Goal: Task Accomplishment & Management: Use online tool/utility

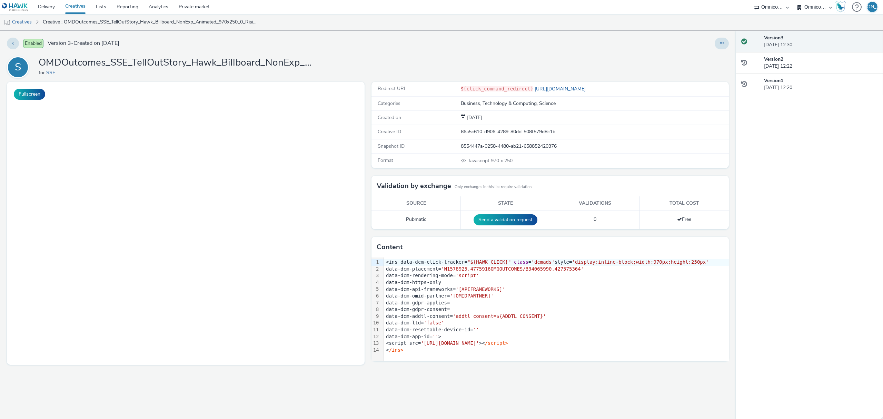
select select "ab85b118-b3fc-4d58-8204-61b74655165f"
select select "74646f0e-81e2-42d0-938d-1e49f1c87be8"
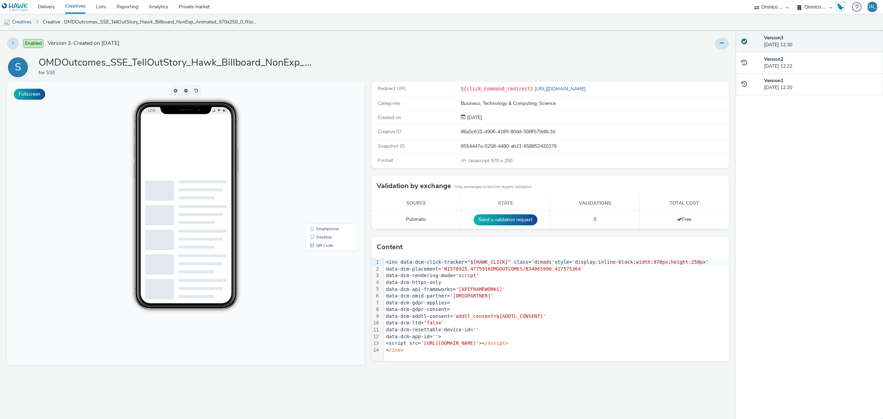
click at [726, 43] on button at bounding box center [722, 44] width 14 height 12
click at [576, 91] on div "${click_command_redirect} https://www.sse.com" at bounding box center [525, 88] width 128 height 7
click at [723, 43] on icon at bounding box center [722, 43] width 4 height 5
click at [711, 55] on link "Edit" at bounding box center [703, 57] width 52 height 14
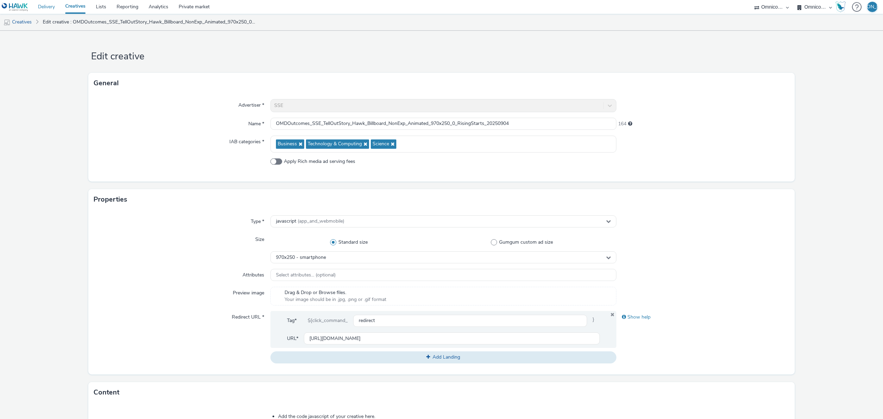
click at [46, 11] on link "Delivery" at bounding box center [46, 7] width 27 height 14
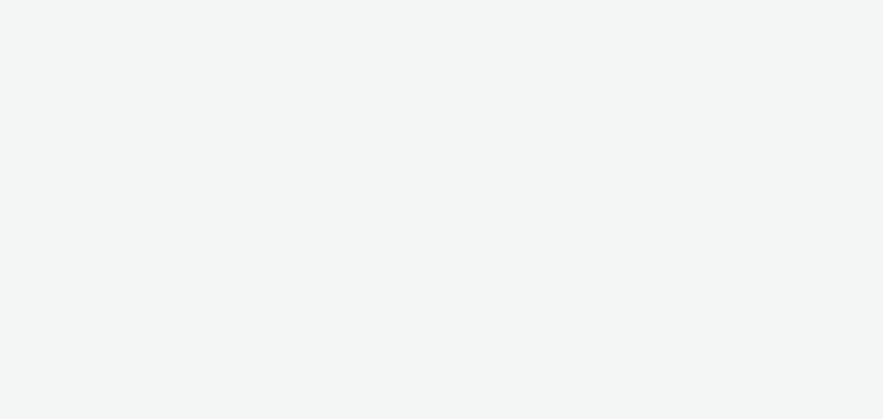
select select "ab85b118-b3fc-4d58-8204-61b74655165f"
select select "74646f0e-81e2-42d0-938d-1e49f1c87be8"
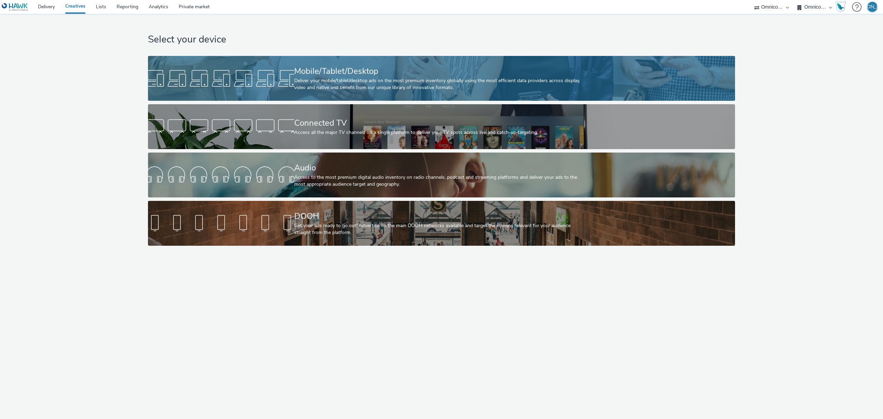
click at [171, 79] on div at bounding box center [221, 78] width 146 height 22
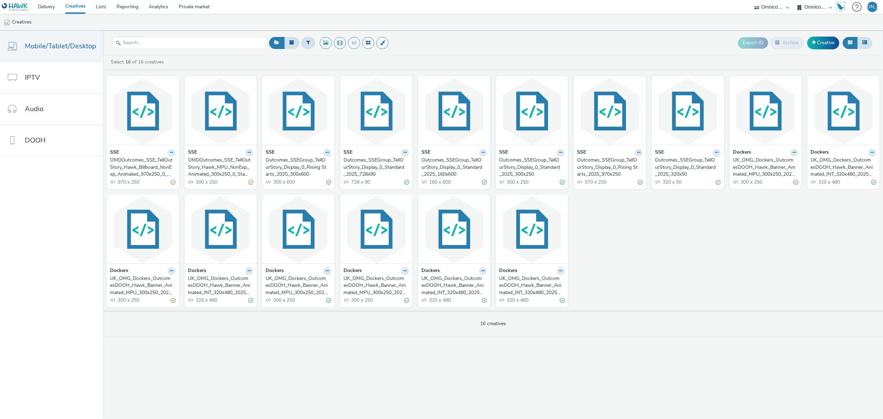
click at [170, 153] on icon at bounding box center [171, 152] width 3 height 4
click at [147, 179] on link "Duplicate" at bounding box center [150, 178] width 52 height 14
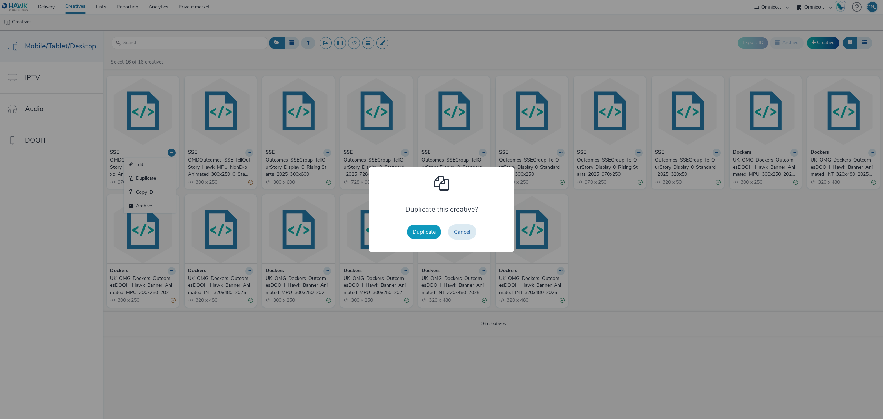
click at [413, 228] on button "Duplicate" at bounding box center [424, 232] width 34 height 14
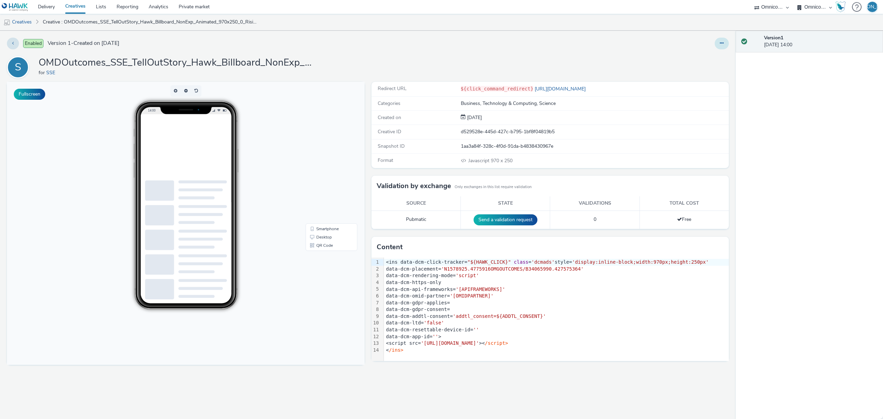
click at [722, 43] on icon at bounding box center [722, 43] width 4 height 5
click at [718, 55] on link "Edit" at bounding box center [703, 57] width 52 height 14
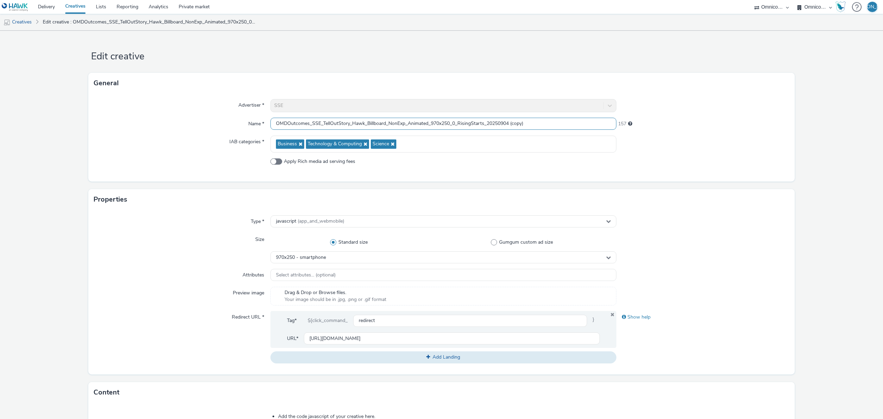
click at [384, 121] on input "OMDOutcomes_SSE_TellOutStory_Hawk_Billboard_NonExp_Animated_970x250_0_RisingSta…" at bounding box center [443, 124] width 346 height 12
click at [493, 124] on input "OMDOutcomes_SSE_TellOutStory_Hawk_Leaderboard_NonExp_Animated_970x250_0_RisingS…" at bounding box center [443, 124] width 346 height 12
click at [517, 122] on input "OMDOutcomes_SSE_TellOutStory_Hawk_Leaderboard_NonExp_Animated_970x250_0_Standar…" at bounding box center [443, 124] width 346 height 12
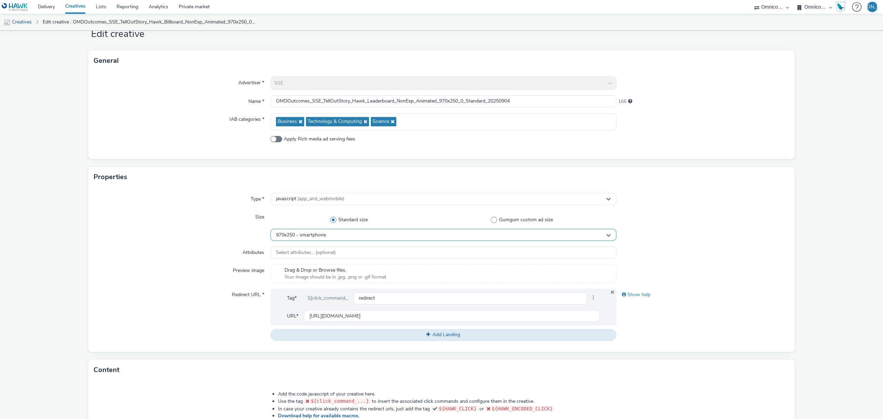
click at [308, 235] on span "970x250 - smartphone" at bounding box center [301, 235] width 50 height 6
click at [445, 97] on input "OMDOutcomes_SSE_TellOutStory_Hawk_Leaderboard_NonExp_Animated_970x250_0_Standar…" at bounding box center [443, 101] width 346 height 12
click at [445, 97] on input "OMDOutcomes_SSE_TellOutStory_Hawk_Leaderboard_NonExp_Animated_728x90_0_Standard…" at bounding box center [443, 101] width 346 height 12
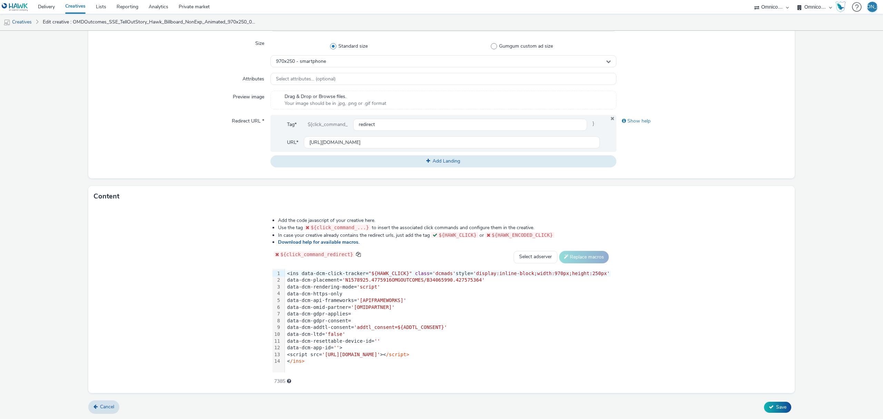
type input "OMDOutcomes_SSE_TellOutStory_Hawk_Leaderboard_NonExp_Animated_728x90_0_Standard…"
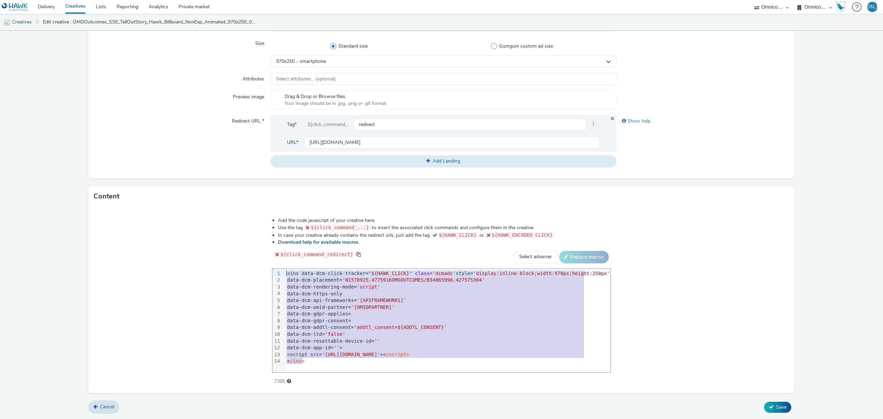
drag, startPoint x: 341, startPoint y: 359, endPoint x: 308, endPoint y: 211, distance: 151.0
click at [308, 211] on div "Add the code javascript of your creative here. Use the tag ${click_command_...}…" at bounding box center [441, 300] width 706 height 186
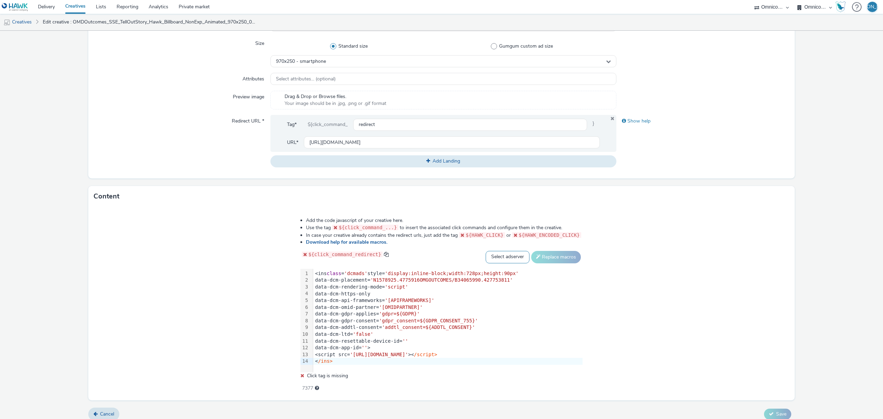
click at [509, 259] on select "Select adserver Sizmek DCM Adform Sting" at bounding box center [508, 257] width 44 height 12
select select "dcm"
click at [486, 251] on select "Select adserver Sizmek DCM Adform Sting" at bounding box center [508, 257] width 44 height 12
click at [557, 264] on div "Add the code javascript of your creative here. Use the tag ${click_command_...}…" at bounding box center [442, 300] width 332 height 177
click at [556, 259] on button "Replace macros" at bounding box center [556, 257] width 50 height 12
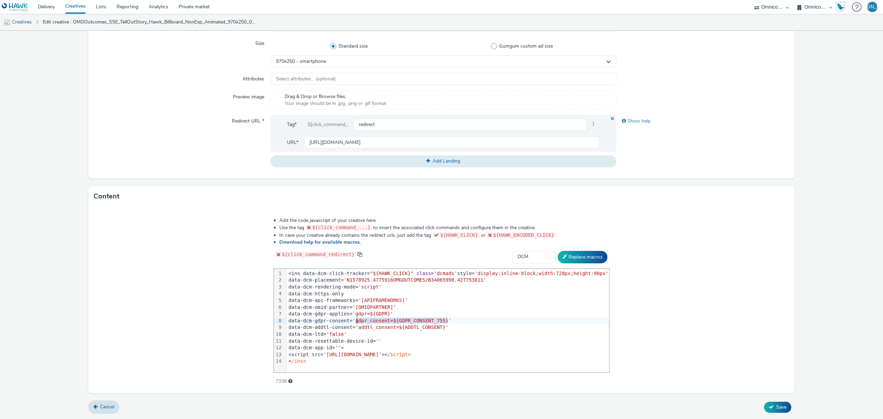
drag, startPoint x: 460, startPoint y: 320, endPoint x: 366, endPoint y: 320, distance: 94.5
click at [366, 320] on div "data-dcm-gdpr-consent= 'gdpr_consent=${GDPR_CONSENT_755}'" at bounding box center [448, 320] width 323 height 7
drag, startPoint x: 409, startPoint y: 312, endPoint x: 367, endPoint y: 311, distance: 42.1
click at [367, 311] on div "data-dcm-gdpr-applies= 'gdpr=${GDPR}'" at bounding box center [448, 313] width 323 height 7
click at [781, 404] on button "Save" at bounding box center [777, 407] width 27 height 11
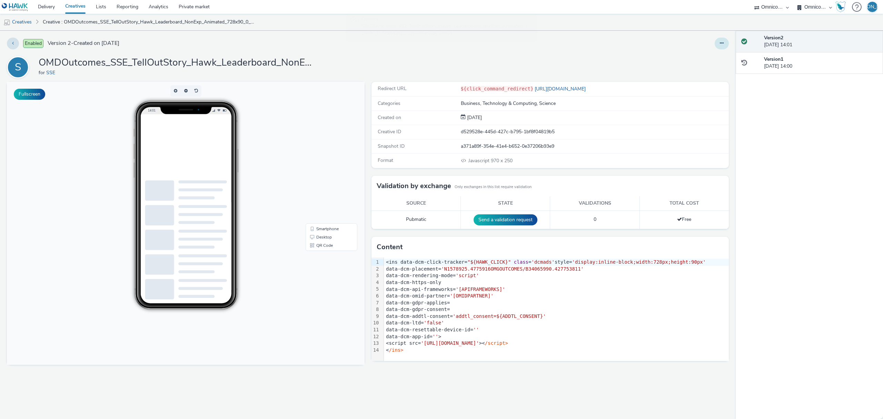
click at [722, 40] on button at bounding box center [722, 44] width 14 height 12
click at [711, 55] on link "Edit" at bounding box center [703, 57] width 52 height 14
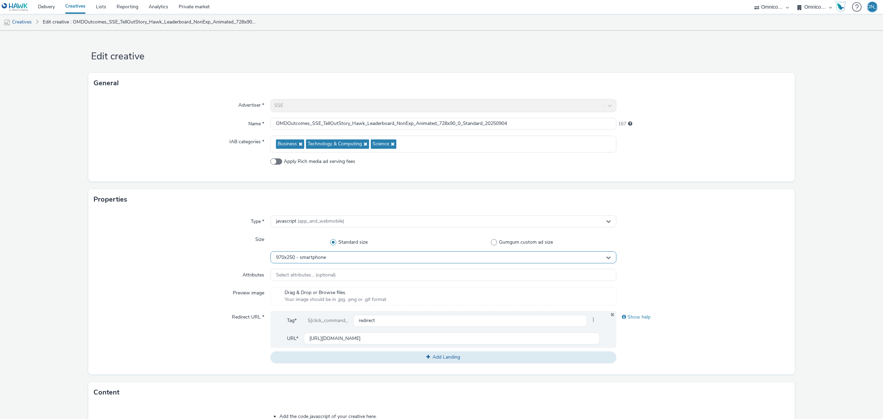
click at [377, 259] on div "970x250 - smartphone" at bounding box center [443, 257] width 346 height 12
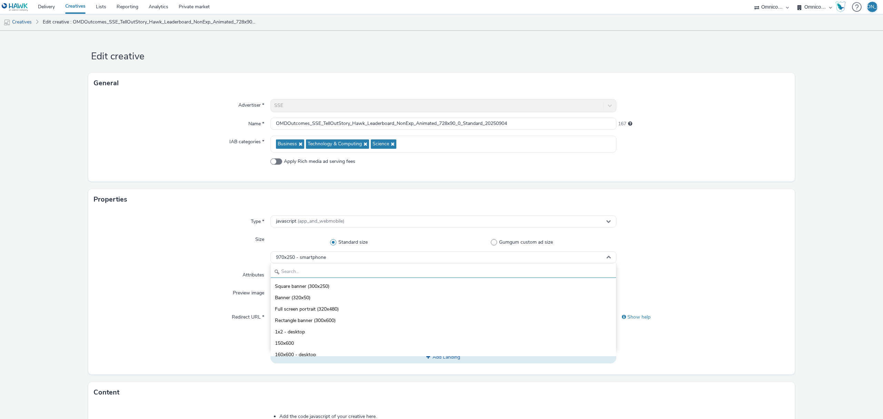
click at [351, 274] on input "text" at bounding box center [443, 272] width 345 height 12
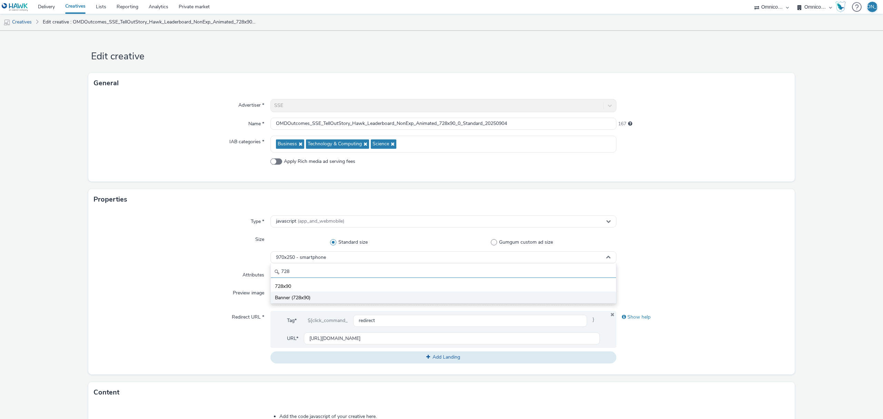
type input "728"
click at [355, 303] on li "Banner (728x90)" at bounding box center [443, 296] width 345 height 11
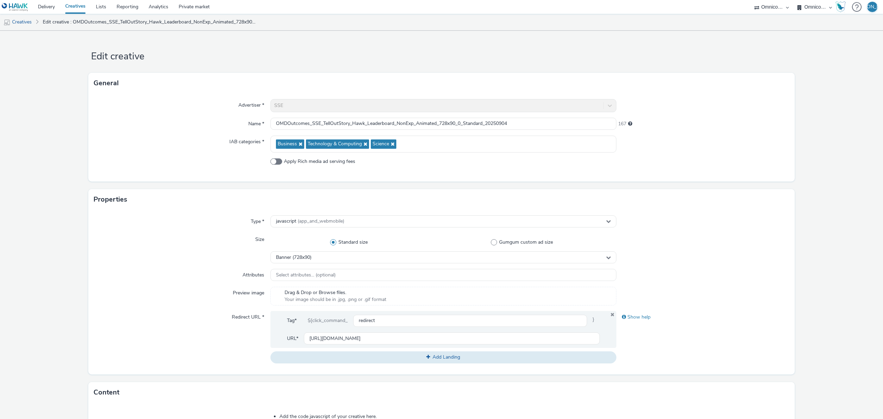
scroll to position [196, 0]
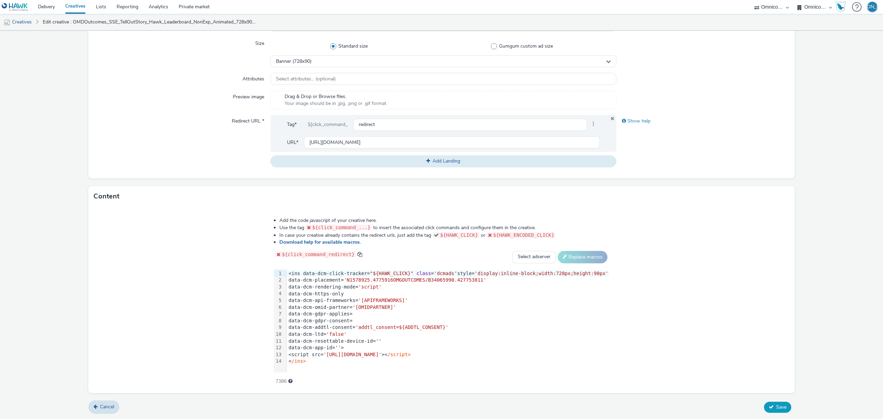
click at [773, 411] on button "Save" at bounding box center [777, 407] width 27 height 11
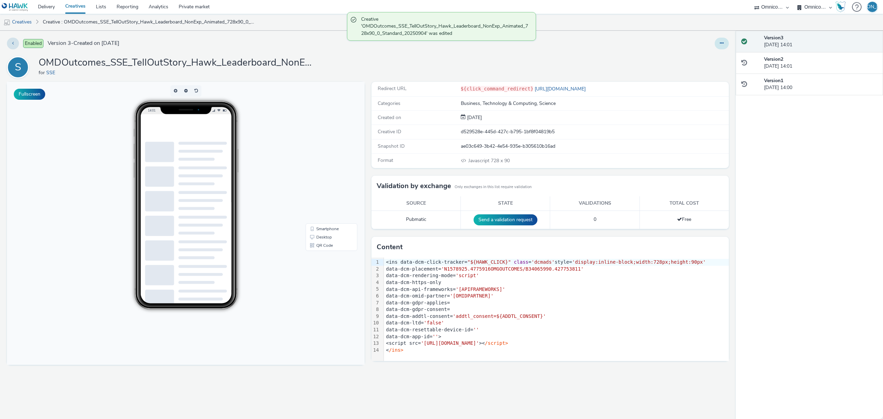
click at [722, 43] on icon at bounding box center [722, 43] width 4 height 5
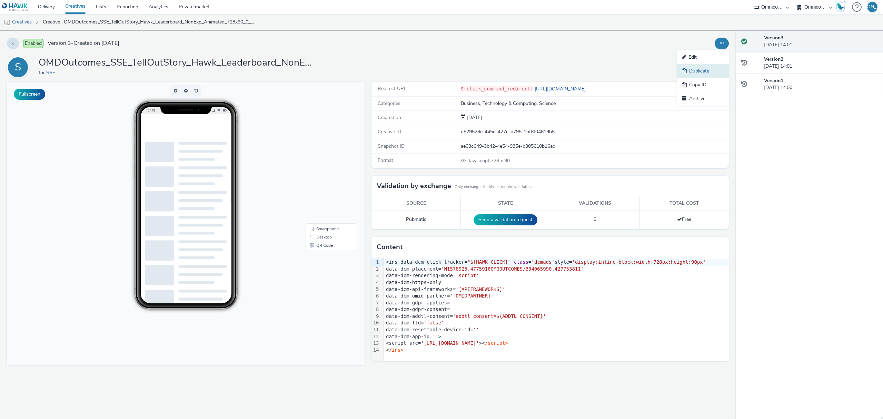
click at [715, 67] on link "Duplicate" at bounding box center [703, 71] width 52 height 14
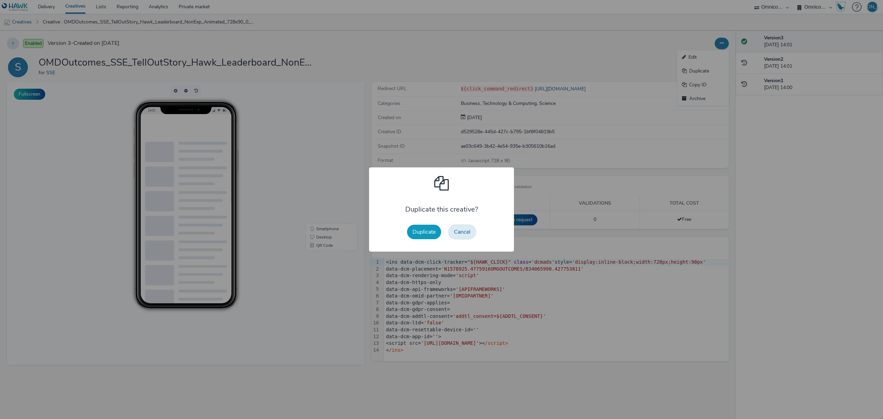
click at [431, 231] on button "Duplicate" at bounding box center [424, 232] width 34 height 14
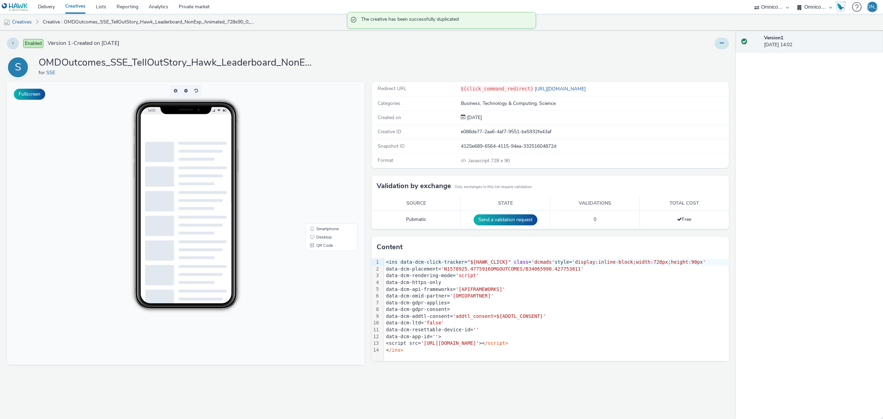
click at [719, 46] on button at bounding box center [722, 44] width 14 height 12
click at [718, 53] on link "Edit" at bounding box center [703, 57] width 52 height 14
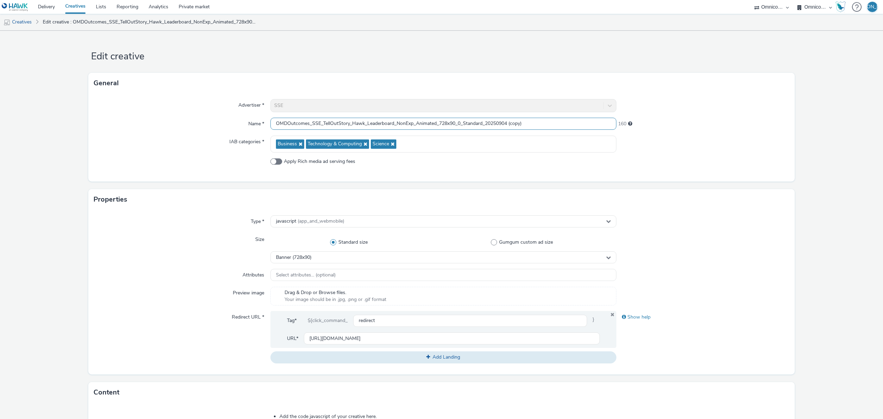
click at [392, 123] on input "OMDOutcomes_SSE_TellOutStory_Hawk_Leaderboard_NonExp_Animated_728x90_0_Standard…" at bounding box center [443, 124] width 346 height 12
drag, startPoint x: 498, startPoint y: 121, endPoint x: 586, endPoint y: 122, distance: 88.3
click at [586, 122] on input "OMDOutcomes_SSE_TellOutStory_Hawk_Banner_NonExp_Animated_728x90_0_Standard_2025…" at bounding box center [443, 124] width 346 height 12
click at [431, 125] on input "OMDOutcomes_SSE_TellOutStory_Hawk_Banner_NonExp_Animated_728x90_0_Standard_2025…" at bounding box center [443, 124] width 346 height 12
type input "OMDOutcomes_SSE_TellOutStory_Hawk_Banner_NonExp_Animated_300x50_0_Standard_2025…"
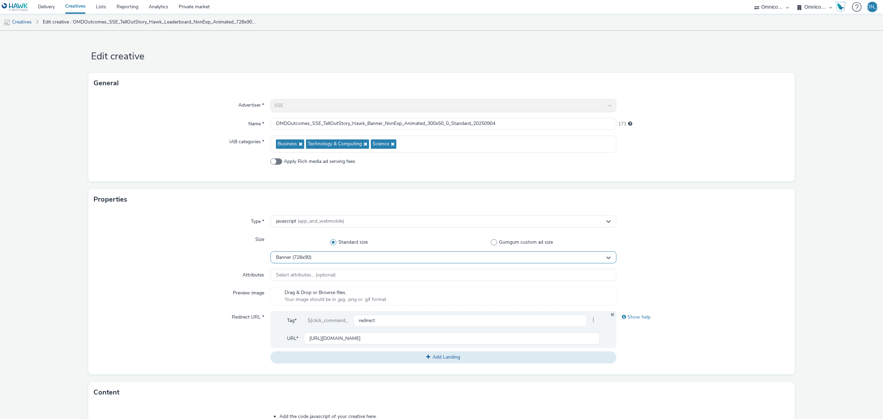
click at [342, 261] on div "Banner (728x90)" at bounding box center [443, 257] width 346 height 12
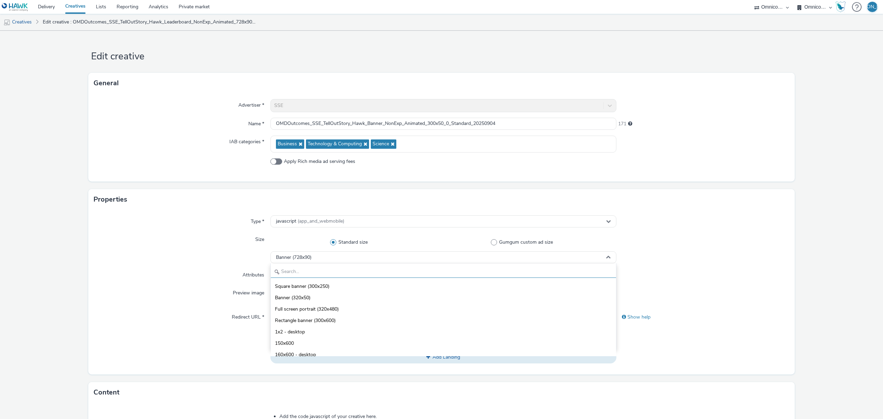
click at [354, 276] on input "text" at bounding box center [443, 272] width 345 height 12
type input "300"
click at [353, 333] on li "Standard banner (300x50)" at bounding box center [443, 327] width 345 height 11
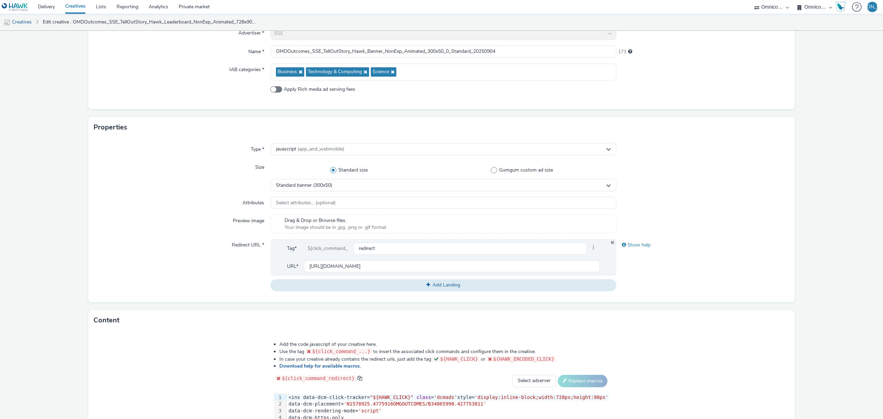
scroll to position [71, 0]
click at [432, 52] on input "OMDOutcomes_SSE_TellOutStory_Hawk_Banner_NonExp_Animated_300x50_0_Standard_2025…" at bounding box center [443, 53] width 346 height 12
type input "OMDOutcomes_SSE_TellOutStory_Hawk_Banner_NonExp_Animated_320x50_0_Standard_2025…"
click at [410, 191] on div "Standard banner (300x50)" at bounding box center [443, 186] width 346 height 12
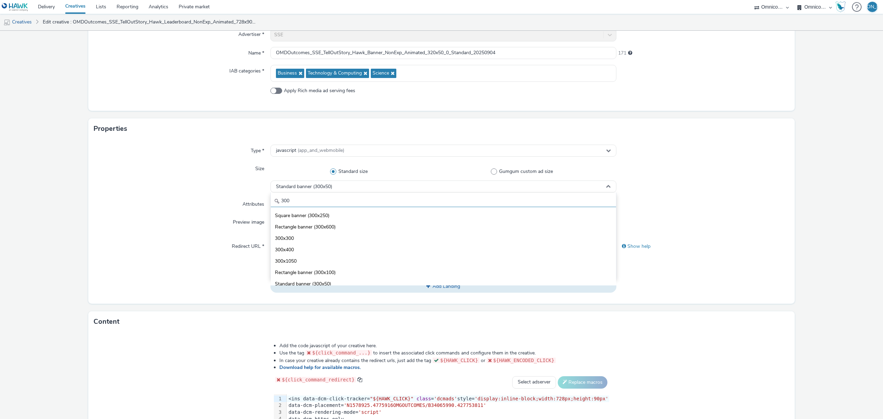
click at [396, 206] on input "300" at bounding box center [443, 201] width 345 height 12
type input "320"
click at [393, 213] on li "Banner (320x50)" at bounding box center [443, 214] width 345 height 11
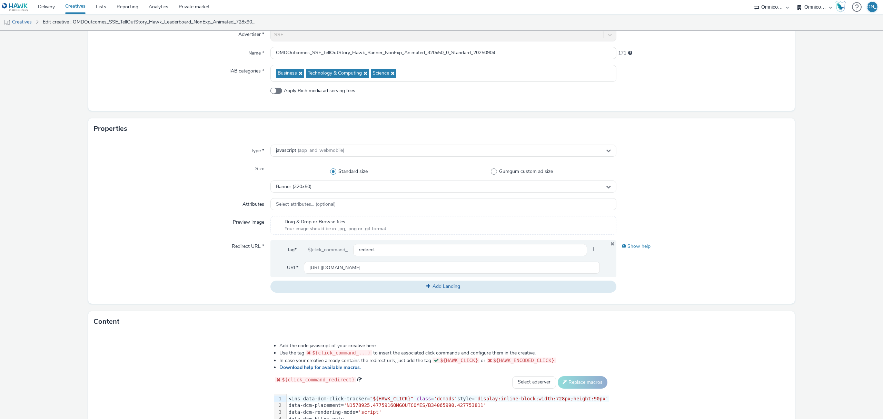
scroll to position [196, 0]
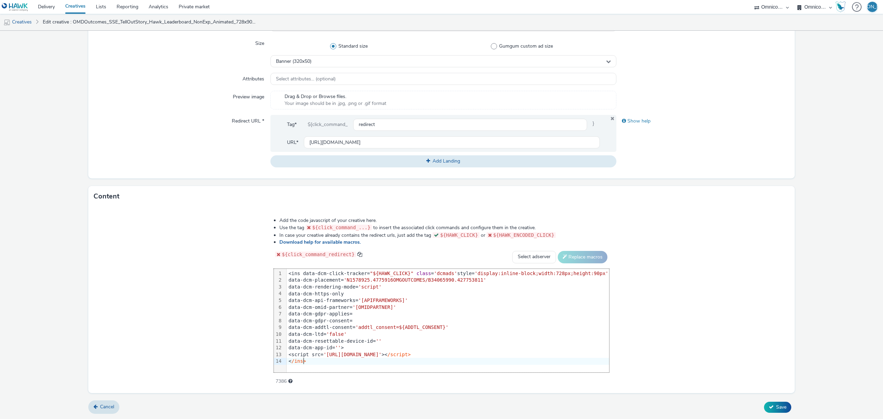
drag, startPoint x: 327, startPoint y: 364, endPoint x: 260, endPoint y: 248, distance: 133.8
click at [260, 248] on div "Add the code javascript of your creative here. Use the tag ${click_command_...}…" at bounding box center [441, 297] width 385 height 170
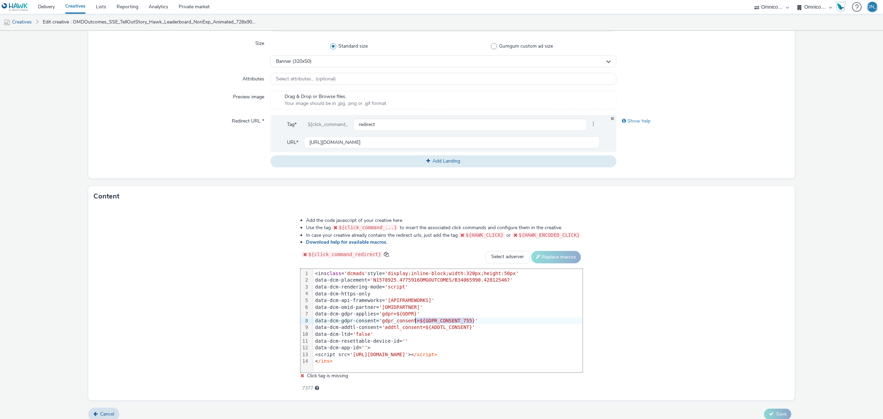
drag, startPoint x: 482, startPoint y: 321, endPoint x: 415, endPoint y: 318, distance: 67.0
click at [415, 318] on div "data-dcm-gdpr-consent= 'gdpr_consent=${GDPR_CONSENT_755}'" at bounding box center [447, 320] width 269 height 7
click at [502, 255] on select "Select adserver Sizmek DCM Adform Sting" at bounding box center [508, 257] width 44 height 12
select select "dcm"
click at [486, 251] on select "Select adserver Sizmek DCM Adform Sting" at bounding box center [508, 257] width 44 height 12
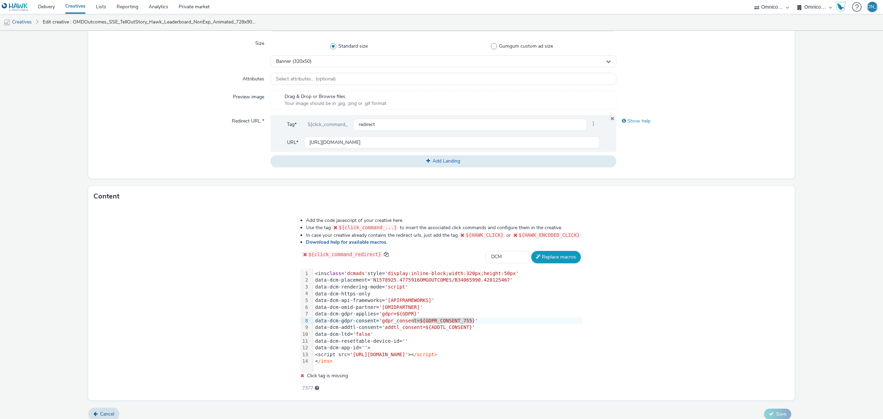
click at [544, 257] on button "Replace macros" at bounding box center [556, 257] width 50 height 12
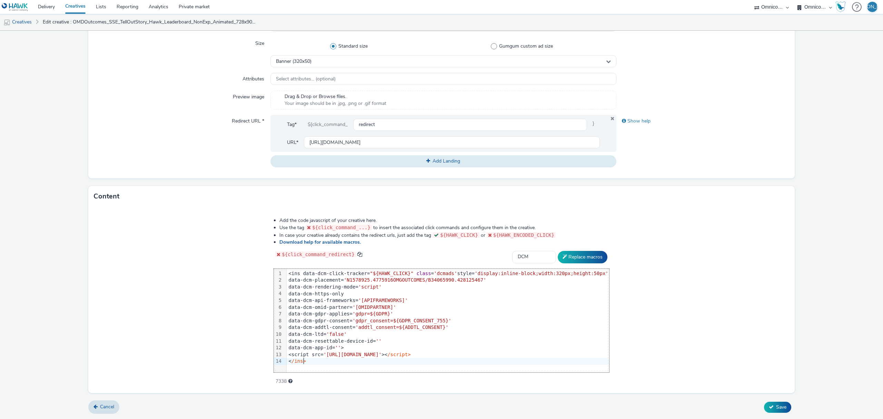
click at [457, 320] on div "data-dcm-gdpr-consent= 'gdpr_consent=${GDPR_CONSENT_755}'" at bounding box center [448, 320] width 323 height 7
drag, startPoint x: 457, startPoint y: 320, endPoint x: 369, endPoint y: 319, distance: 87.6
click at [369, 319] on div "data-dcm-gdpr-consent= 'gdpr_consent=${GDPR_CONSENT_755}'" at bounding box center [448, 320] width 323 height 7
drag, startPoint x: 410, startPoint y: 313, endPoint x: 367, endPoint y: 313, distance: 43.1
click at [367, 313] on div "data-dcm-gdpr-applies= 'gdpr=${GDPR}'" at bounding box center [448, 313] width 323 height 7
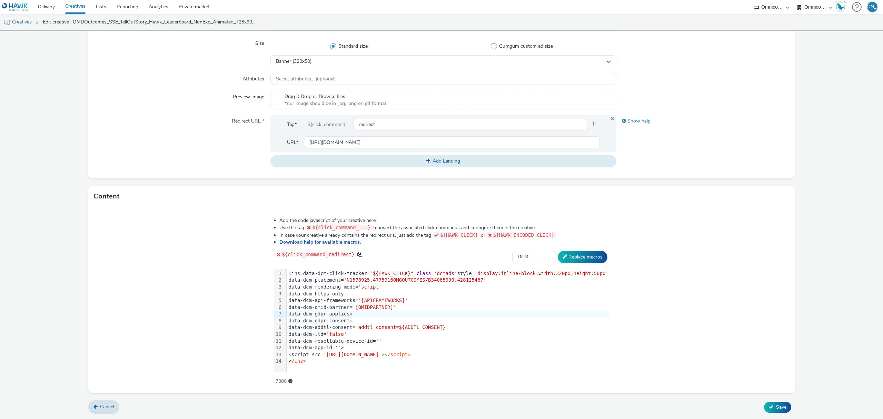
click at [771, 388] on div "Add the code javascript of your creative here. Use the tag ${click_command_...}…" at bounding box center [441, 300] width 706 height 186
click at [778, 410] on span "Save" at bounding box center [781, 407] width 10 height 7
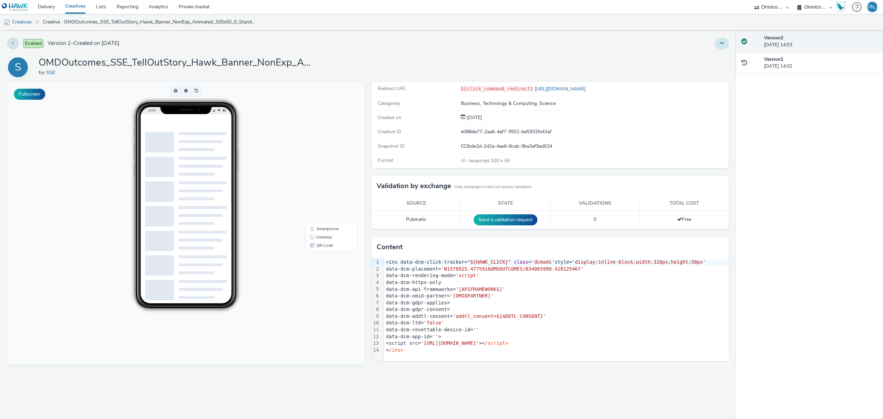
click at [724, 46] on button at bounding box center [722, 44] width 14 height 12
click at [715, 72] on link "Duplicate" at bounding box center [703, 71] width 52 height 14
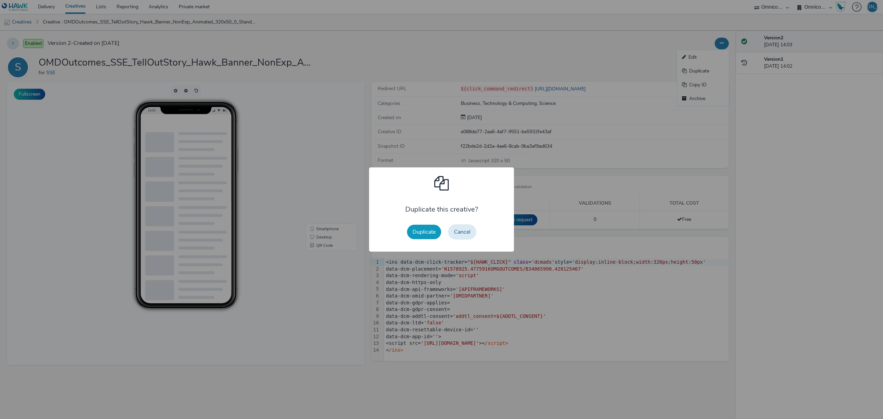
click at [419, 231] on button "Duplicate" at bounding box center [424, 232] width 34 height 14
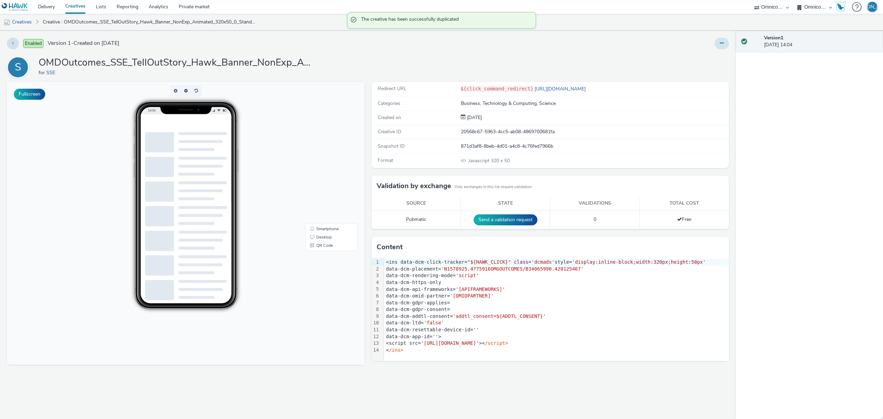
click at [722, 46] on icon at bounding box center [722, 43] width 4 height 5
click at [716, 54] on link "Edit" at bounding box center [703, 57] width 52 height 14
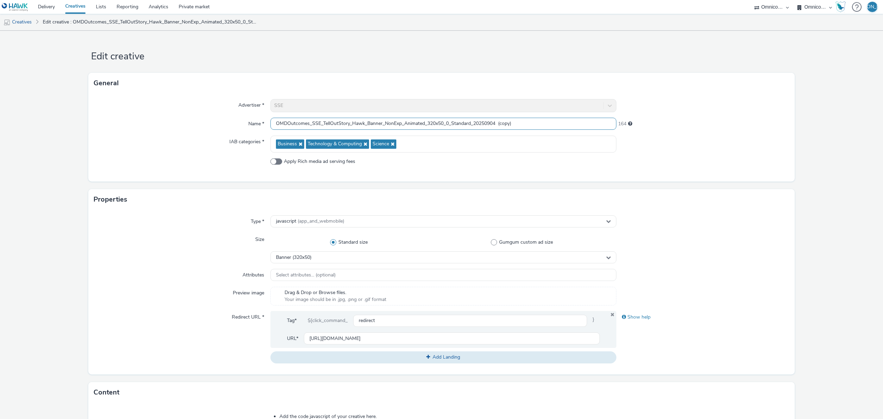
click at [382, 123] on input "OMDOutcomes_SSE_TellOutStory_Hawk_Banner_NonExp_Animated_320x50_0_Standard_2025…" at bounding box center [443, 124] width 346 height 12
click at [471, 123] on input "OMDOutcomes_SSE_TellOutStory_Hawk_DMPU_NonExp_Animated_300x600_0_Standard_20250…" at bounding box center [443, 124] width 346 height 12
click at [526, 126] on input "OMDOutcomes_SSE_TellOutStory_Hawk_DMPU_NonExp_Animated_300x600_0_RisingStarts_2…" at bounding box center [443, 124] width 346 height 12
type input "OMDOutcomes_SSE_TellOutStory_Hawk_DMPU_NonExp_Animated_300x600_0_RisingStarts_2…"
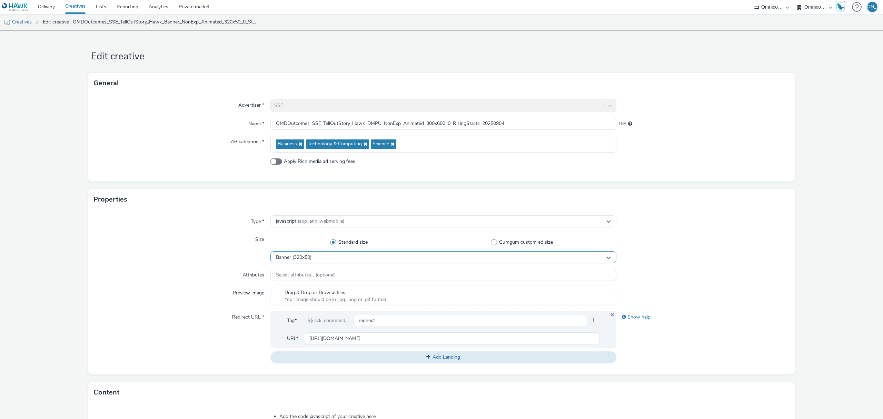
click at [417, 261] on div "Banner (320x50)" at bounding box center [443, 257] width 346 height 12
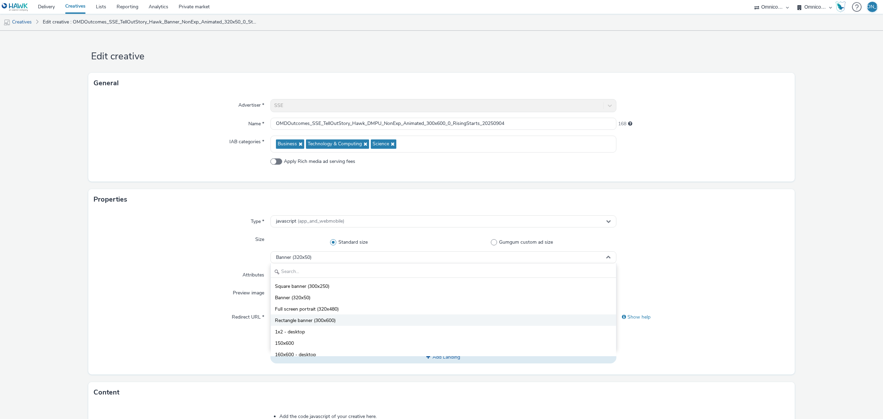
click at [374, 325] on li "Rectangle banner (300x600)" at bounding box center [443, 319] width 345 height 11
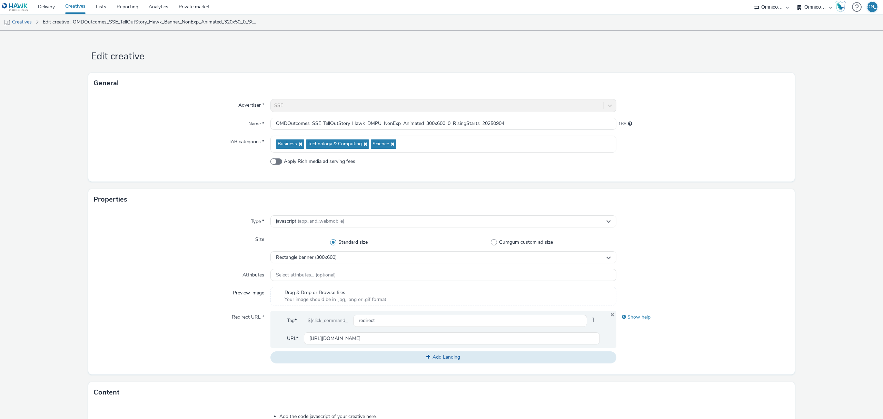
click at [215, 309] on div "Type * javascript (app_and_webmobile) Size Standard size Gumgum custom ad size …" at bounding box center [441, 292] width 706 height 165
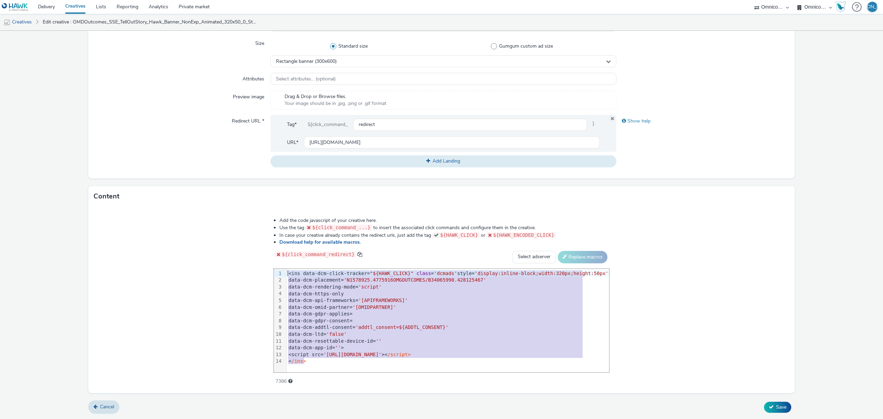
drag, startPoint x: 319, startPoint y: 361, endPoint x: 257, endPoint y: 226, distance: 148.5
click at [257, 226] on div "Add the code javascript of your creative here. Use the tag ${click_command_...}…" at bounding box center [441, 300] width 706 height 186
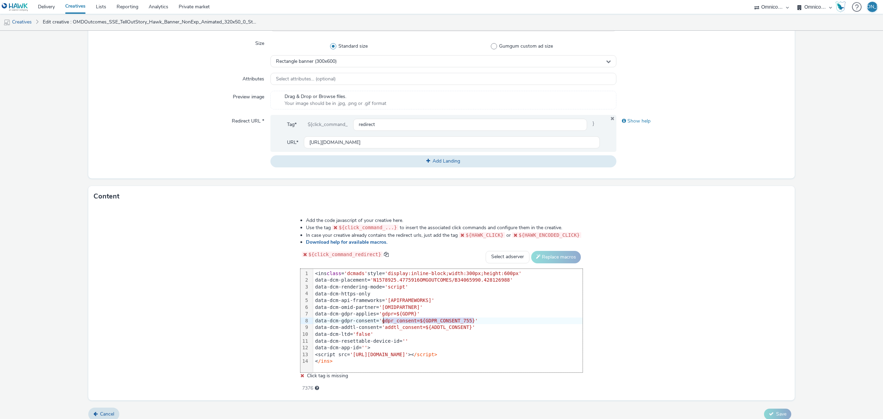
drag, startPoint x: 477, startPoint y: 319, endPoint x: 384, endPoint y: 322, distance: 93.5
click at [384, 322] on div "data-dcm-gdpr-consent= 'gdpr_consent=${GDPR_CONSENT_755}'" at bounding box center [447, 320] width 269 height 7
drag, startPoint x: 384, startPoint y: 313, endPoint x: 426, endPoint y: 313, distance: 41.4
click at [426, 313] on div "data-dcm-gdpr-applies= 'gdpr=${GDPR}'" at bounding box center [447, 313] width 269 height 7
click at [507, 251] on select "Select adserver Sizmek DCM Adform Sting" at bounding box center [508, 257] width 44 height 12
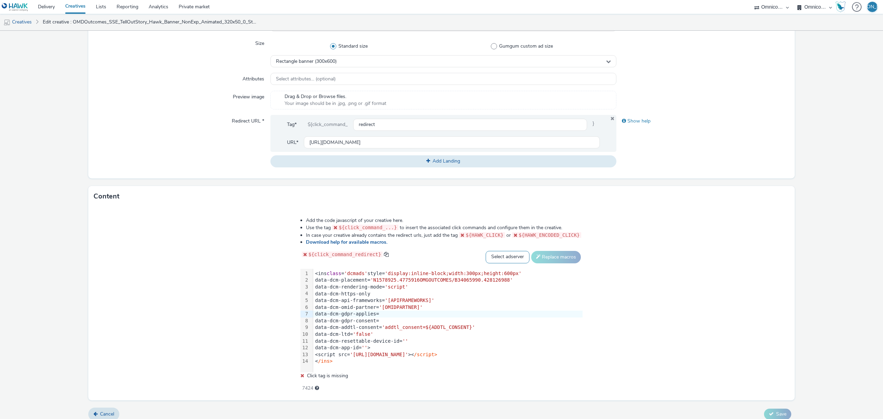
select select "dcm"
click at [486, 251] on select "Select adserver Sizmek DCM Adform Sting" at bounding box center [508, 257] width 44 height 12
click at [543, 262] on button "Replace macros" at bounding box center [556, 257] width 50 height 12
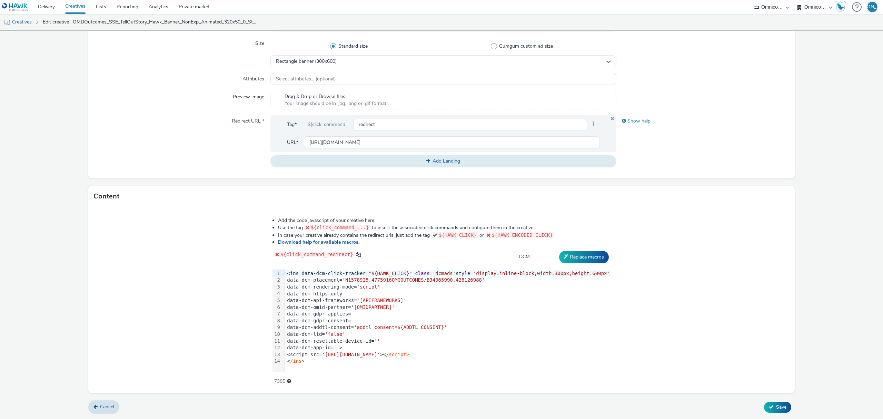
click at [763, 400] on form "Edit creative General Advertiser * SSE Name * OMDOutcomes_SSE_TellOutStory_Hawk…" at bounding box center [441, 127] width 883 height 584
click at [766, 403] on button "Save" at bounding box center [777, 407] width 27 height 11
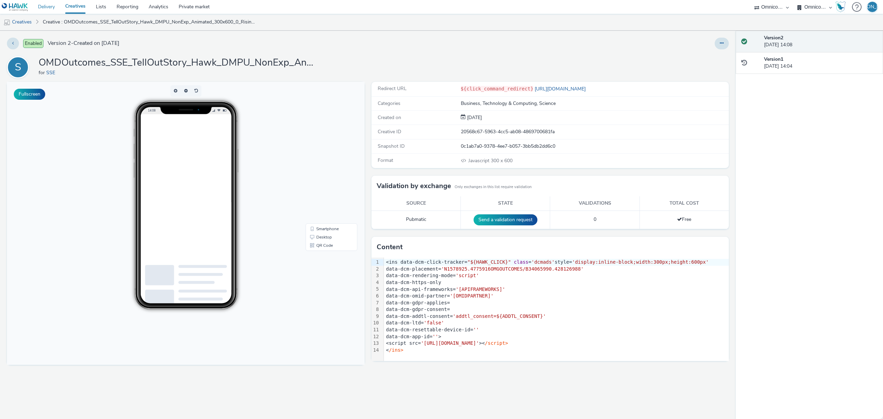
click at [50, 7] on link "Delivery" at bounding box center [46, 7] width 27 height 14
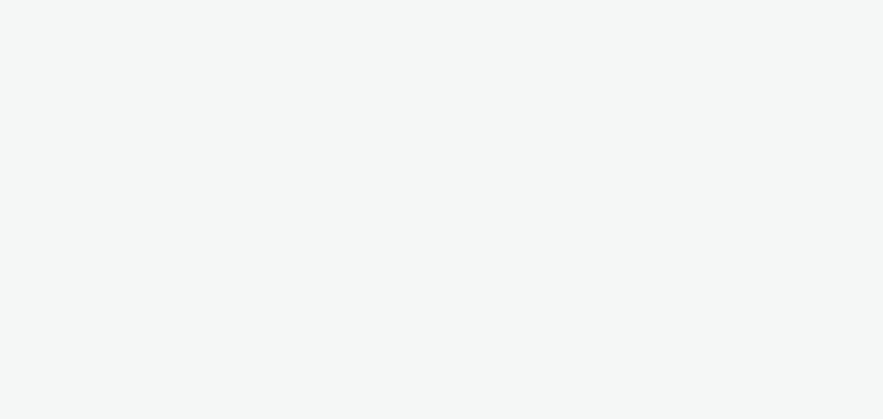
select select "ab85b118-b3fc-4d58-8204-61b74655165f"
select select "74646f0e-81e2-42d0-938d-1e49f1c87be8"
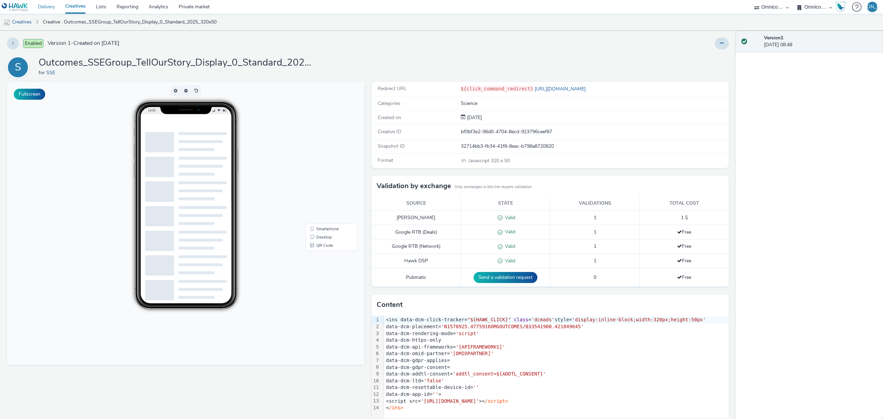
click at [47, 10] on link "Delivery" at bounding box center [46, 7] width 27 height 14
